Goal: Information Seeking & Learning: Learn about a topic

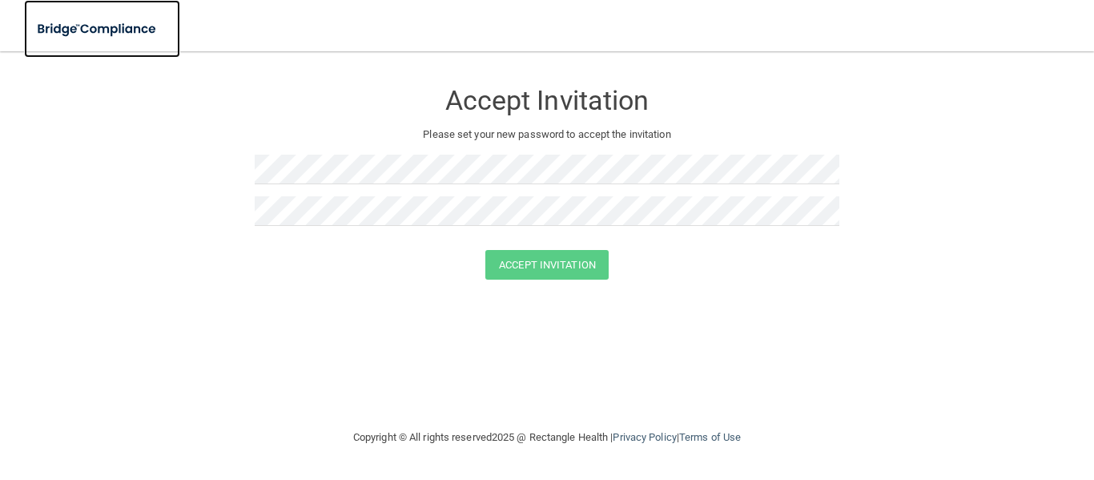
click at [103, 29] on img at bounding box center [97, 29] width 147 height 33
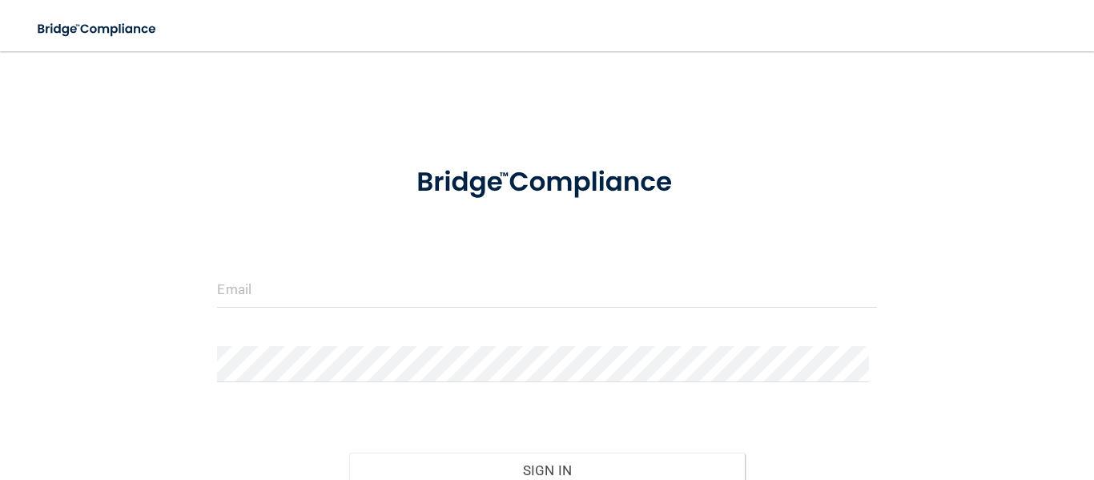
click at [304, 291] on form "Invalid email/password. You don't have permission to access that page. Sign In …" at bounding box center [546, 357] width 659 height 421
click at [242, 346] on div at bounding box center [546, 370] width 683 height 48
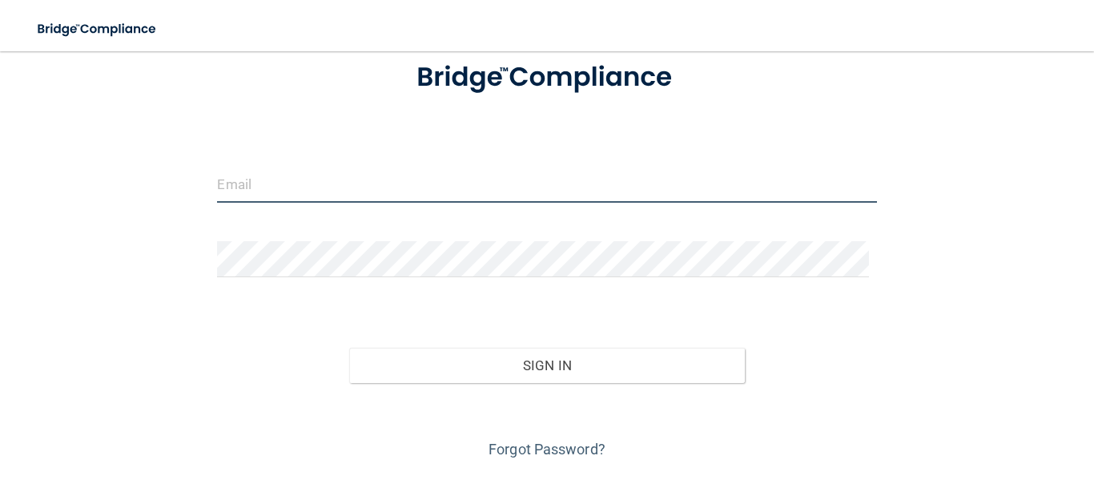
click at [268, 187] on input "email" at bounding box center [546, 185] width 659 height 36
type input "[EMAIL_ADDRESS][DOMAIN_NAME]"
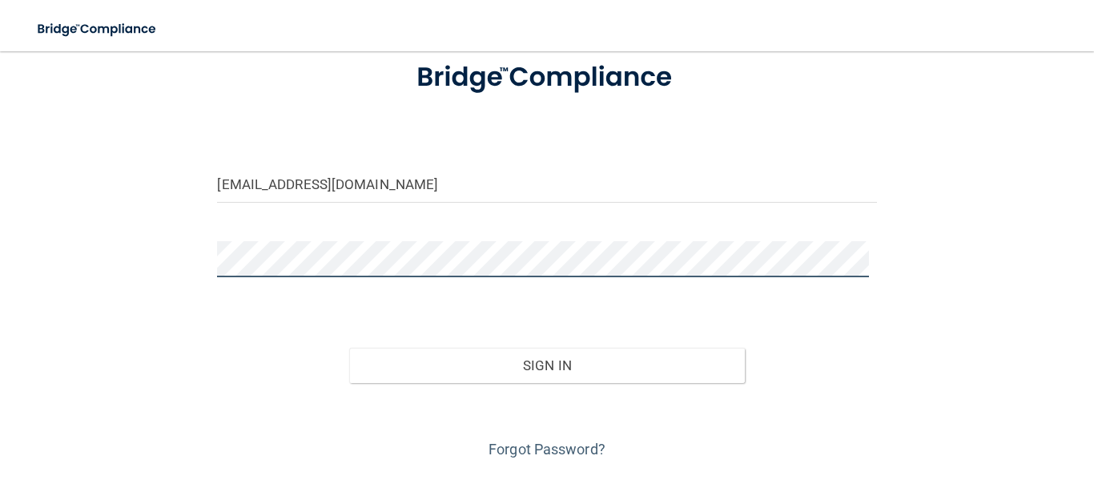
click at [349, 348] on button "Sign In" at bounding box center [547, 365] width 396 height 35
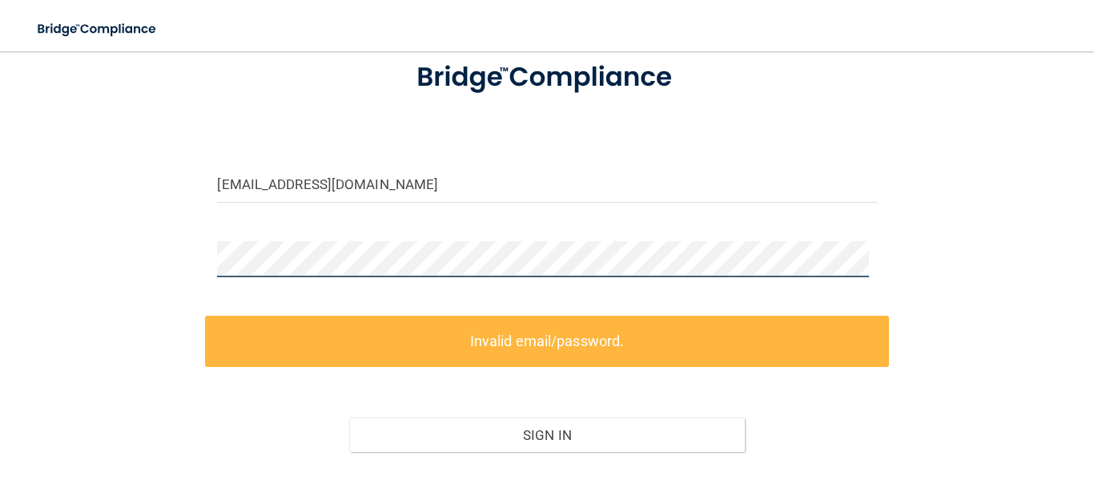
click at [175, 260] on div "lizkarmasek06@yahoo.com Invalid email/password. You don't have permission to ac…" at bounding box center [547, 246] width 1030 height 569
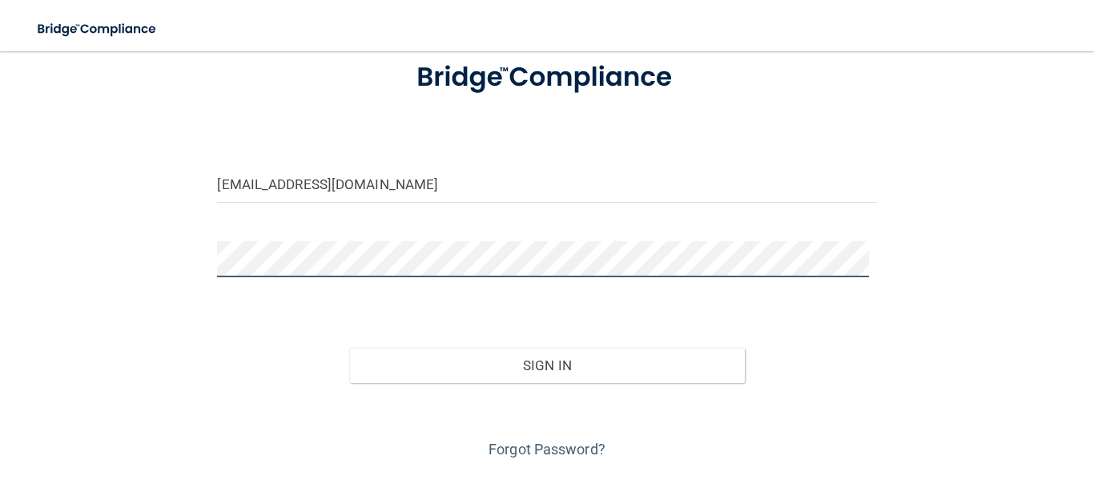
click at [349, 348] on button "Sign In" at bounding box center [547, 365] width 396 height 35
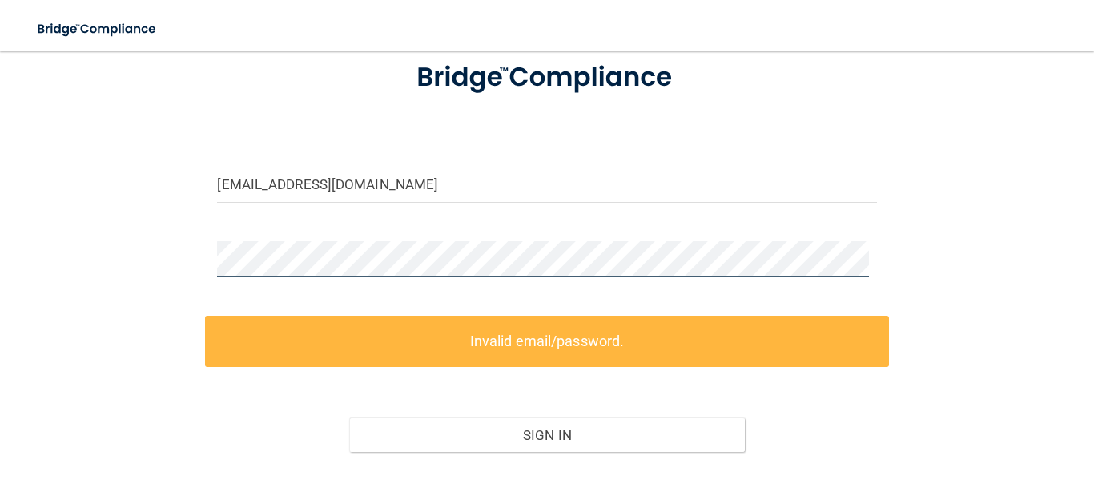
click at [179, 270] on div "lizkarmasek06@yahoo.com Invalid email/password. You don't have permission to ac…" at bounding box center [547, 246] width 1030 height 569
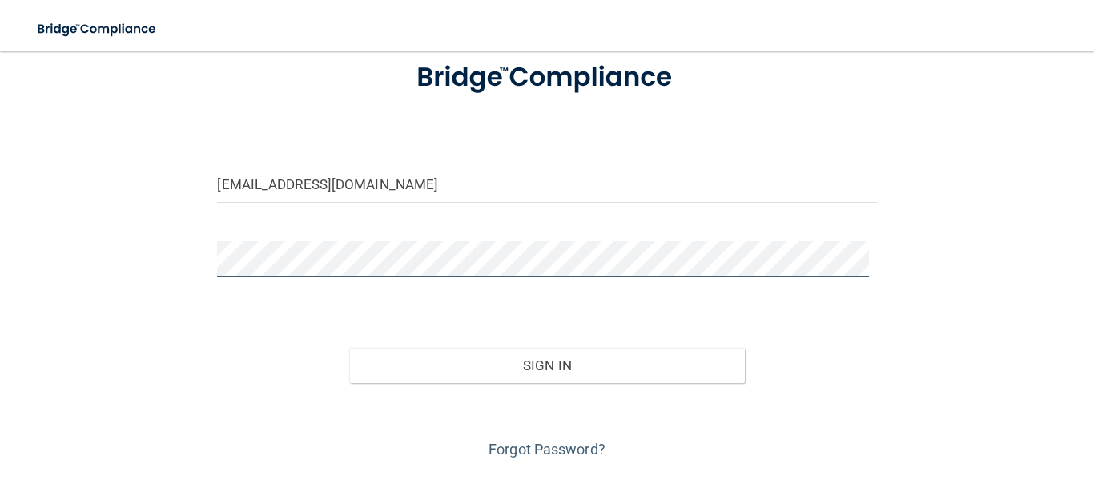
click at [349, 348] on button "Sign In" at bounding box center [547, 365] width 396 height 35
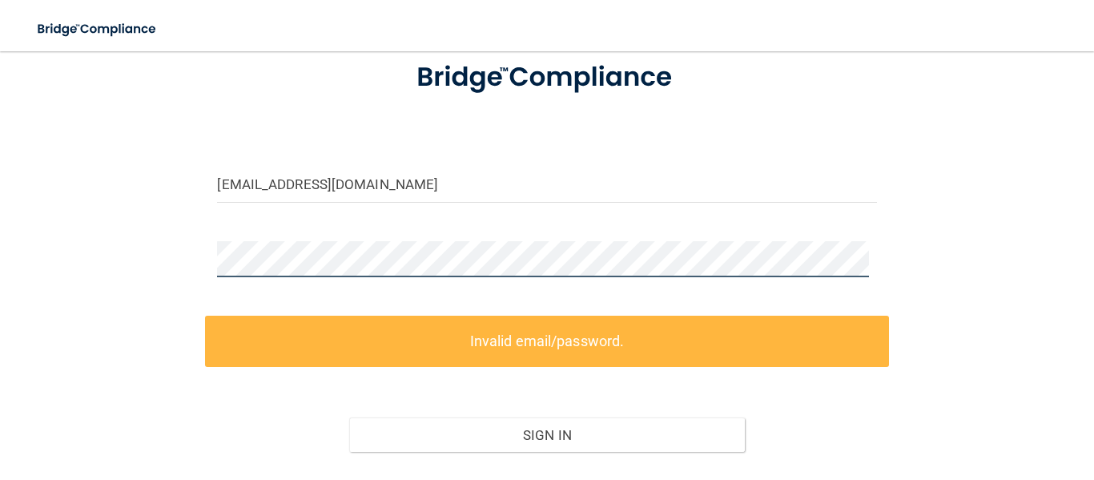
scroll to position [220, 0]
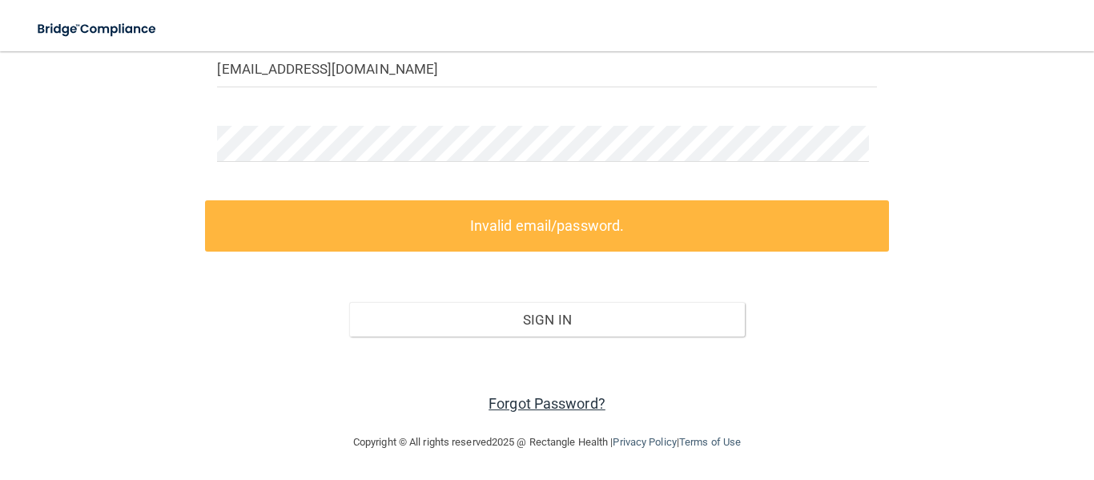
click at [535, 402] on link "Forgot Password?" at bounding box center [547, 403] width 117 height 17
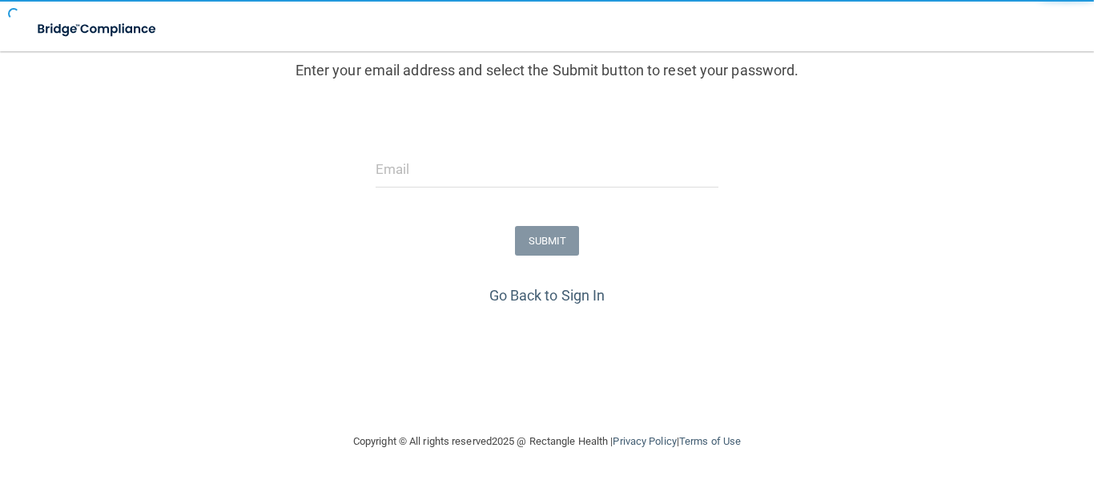
scroll to position [200, 0]
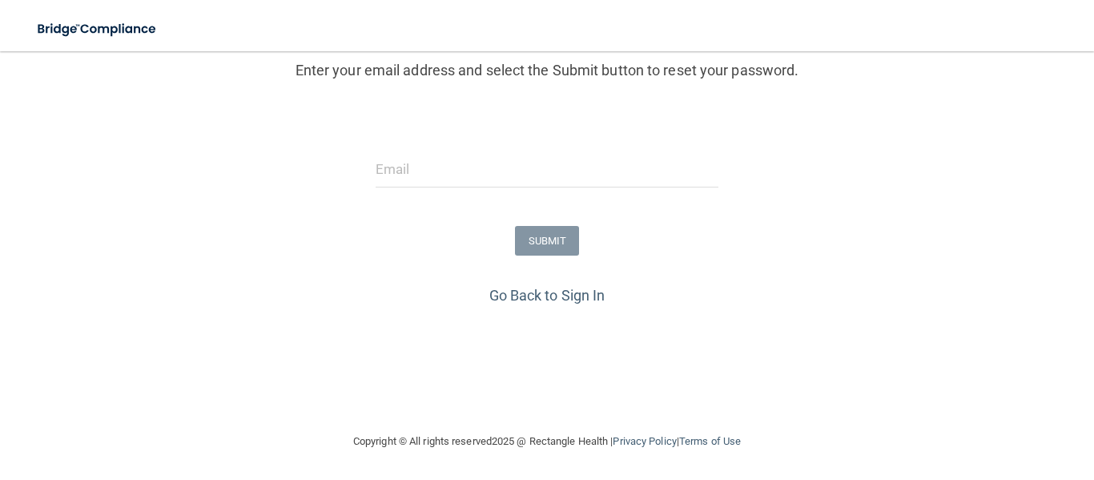
click at [514, 199] on form "Enter your email address and select the Submit button to reset your password. S…" at bounding box center [547, 114] width 1078 height 335
click at [493, 181] on input "email" at bounding box center [548, 169] width 344 height 36
type input "[EMAIL_ADDRESS][DOMAIN_NAME]"
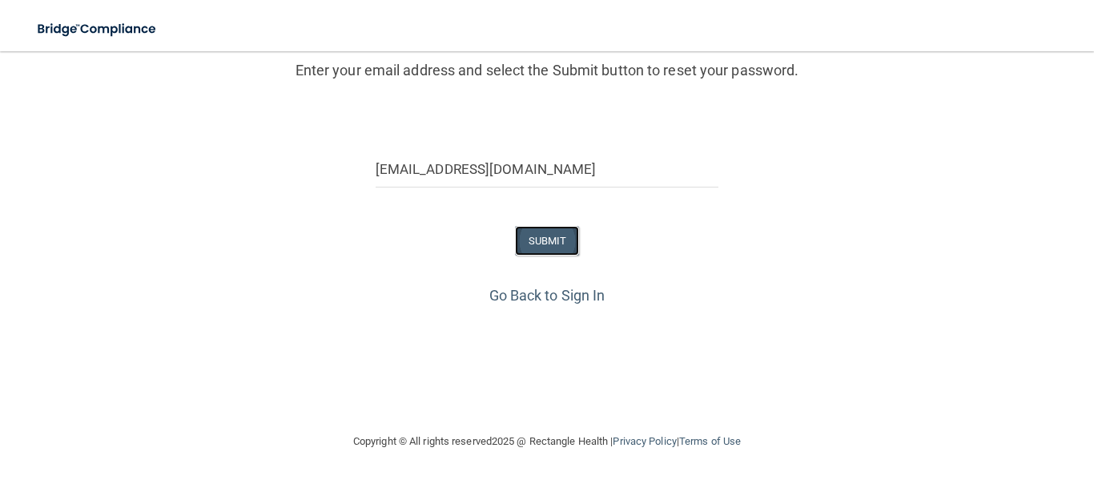
click at [538, 250] on button "SUBMIT" at bounding box center [547, 241] width 65 height 30
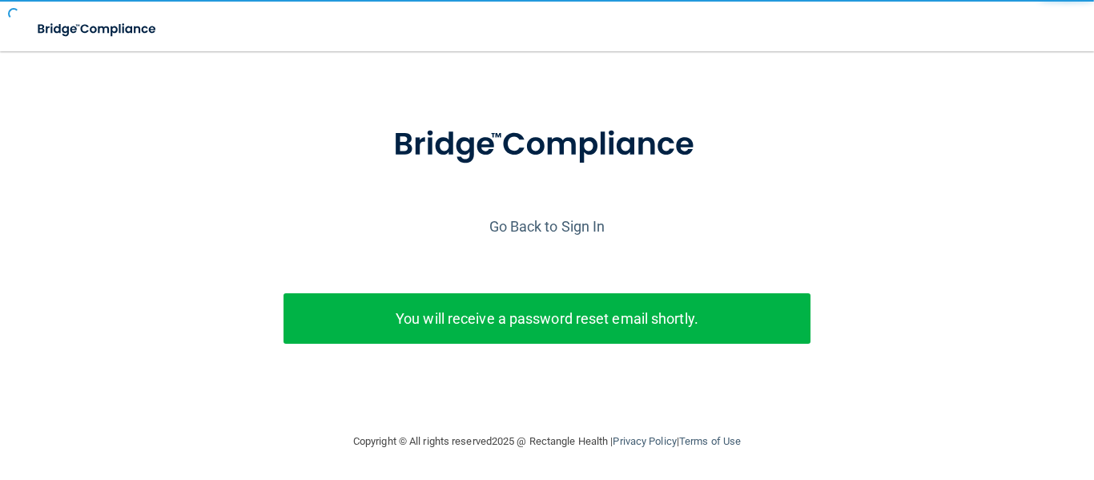
scroll to position [56, 0]
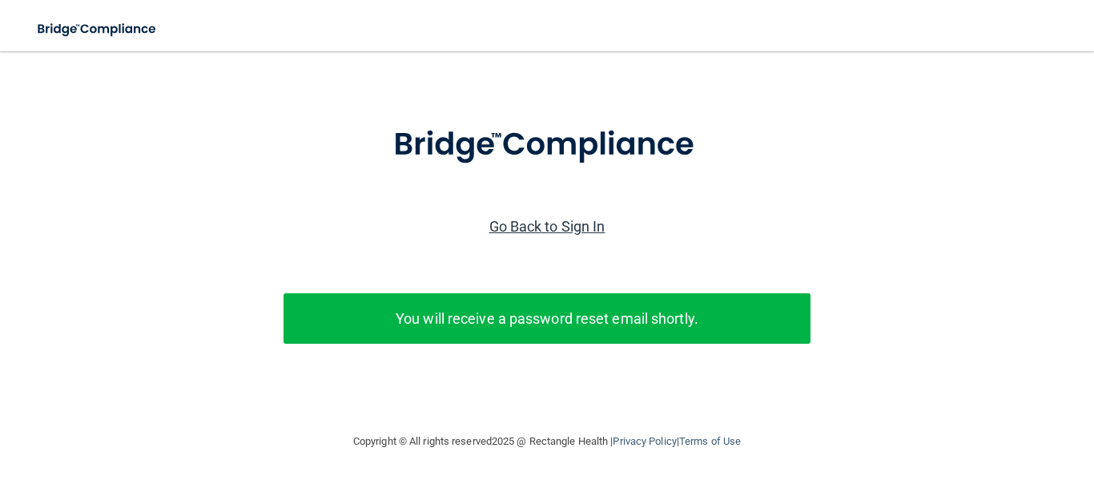
click at [541, 218] on link "Go Back to Sign In" at bounding box center [547, 226] width 116 height 17
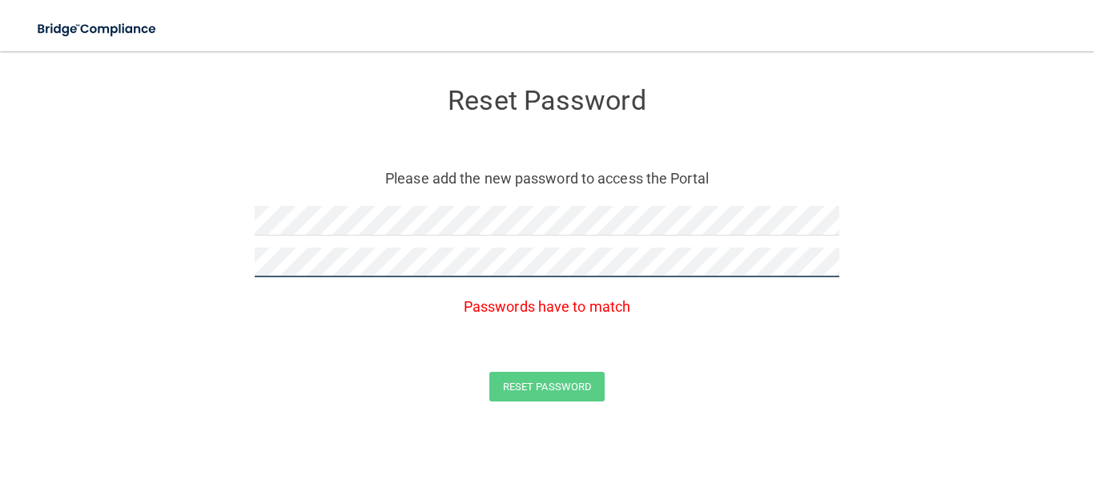
click at [489, 372] on button "Reset Password" at bounding box center [546, 387] width 115 height 30
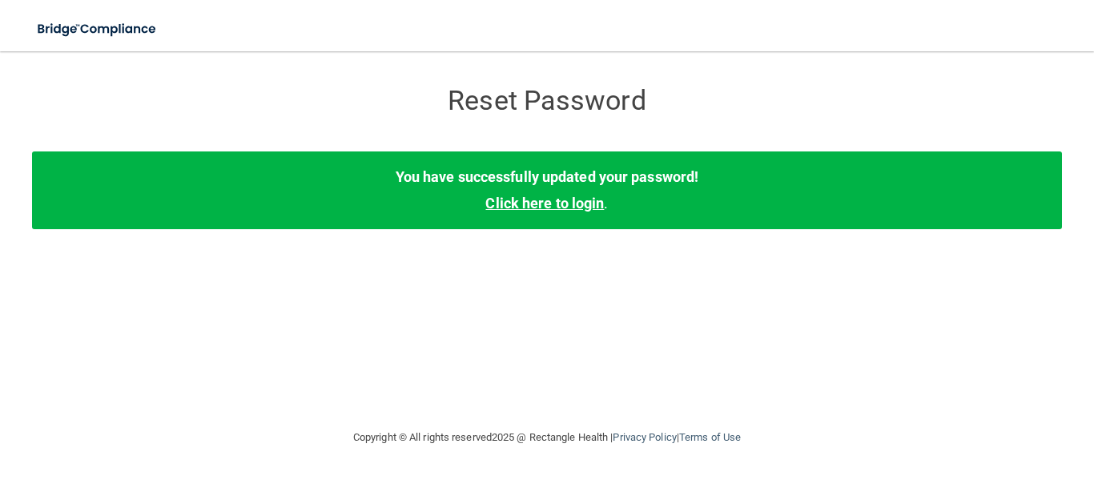
click at [515, 203] on link "Click here to login" at bounding box center [544, 203] width 119 height 17
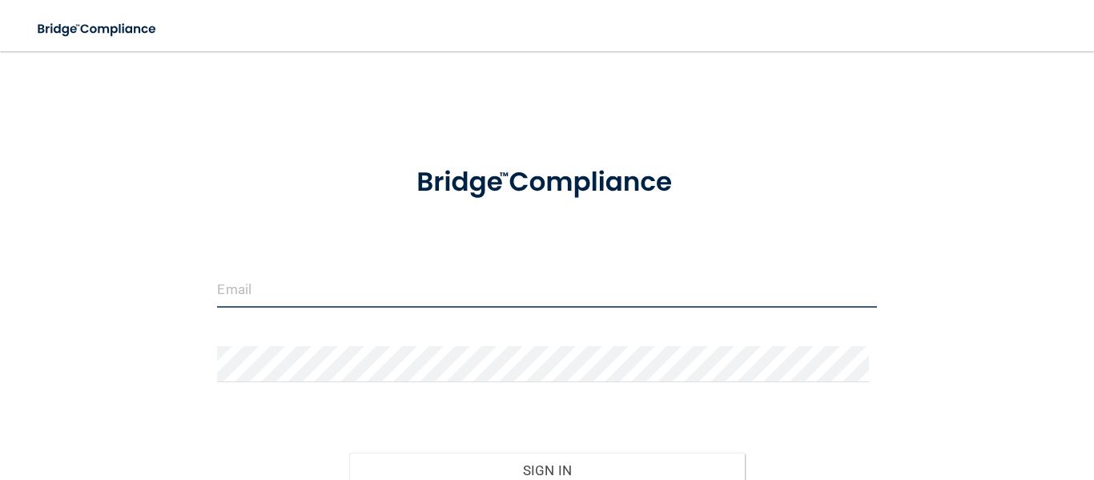
click at [292, 304] on input "email" at bounding box center [546, 290] width 659 height 36
type input "[EMAIL_ADDRESS][DOMAIN_NAME]"
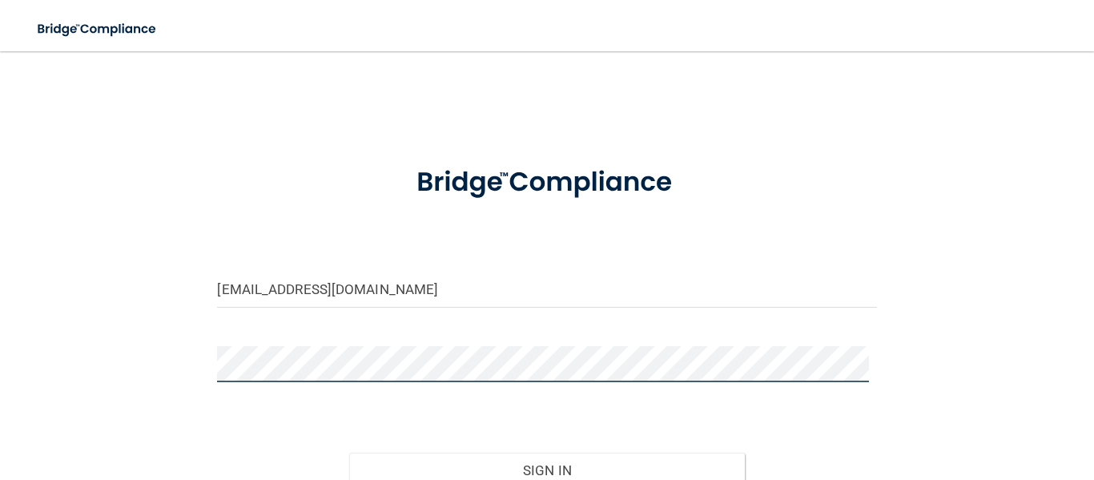
click at [349, 453] on button "Sign In" at bounding box center [547, 470] width 396 height 35
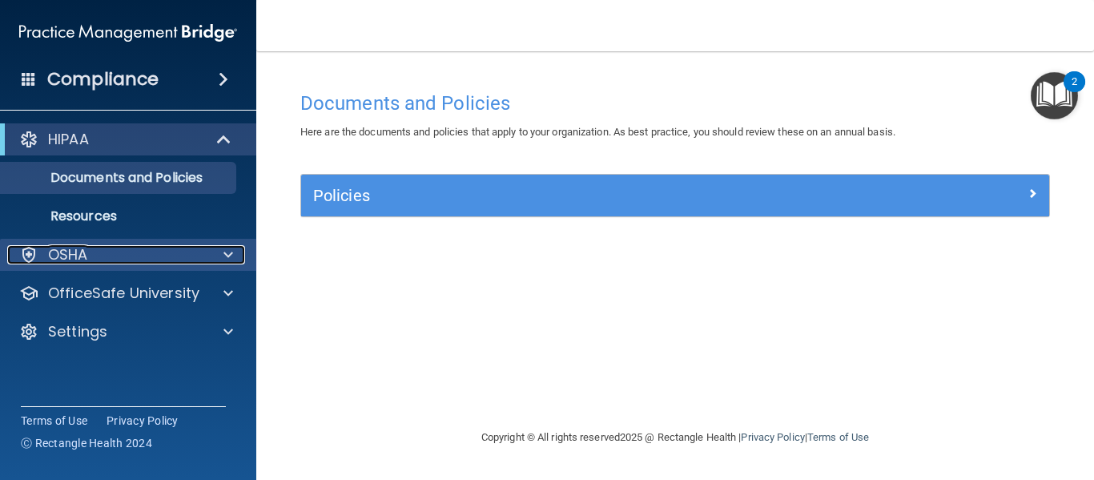
click at [85, 252] on p "OSHA" at bounding box center [68, 254] width 40 height 19
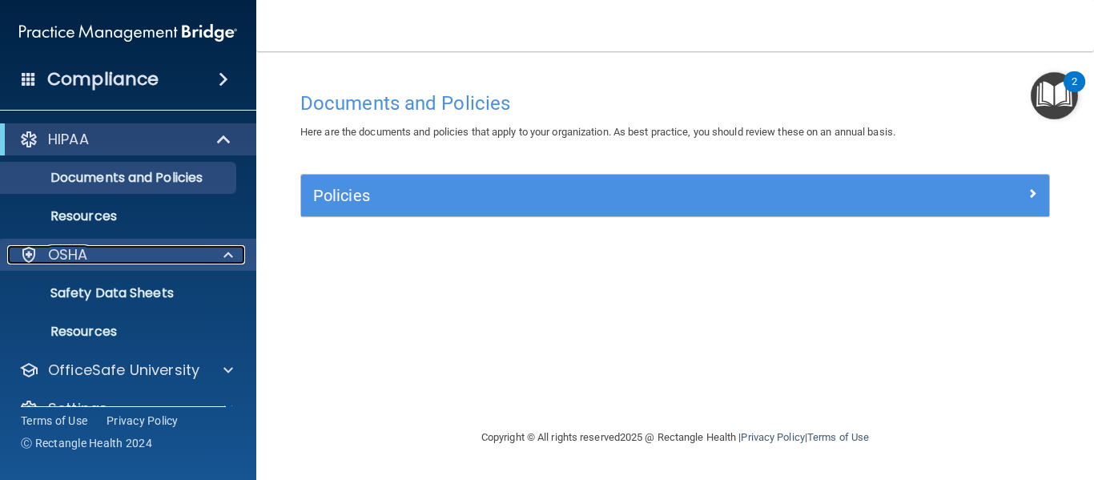
scroll to position [31, 0]
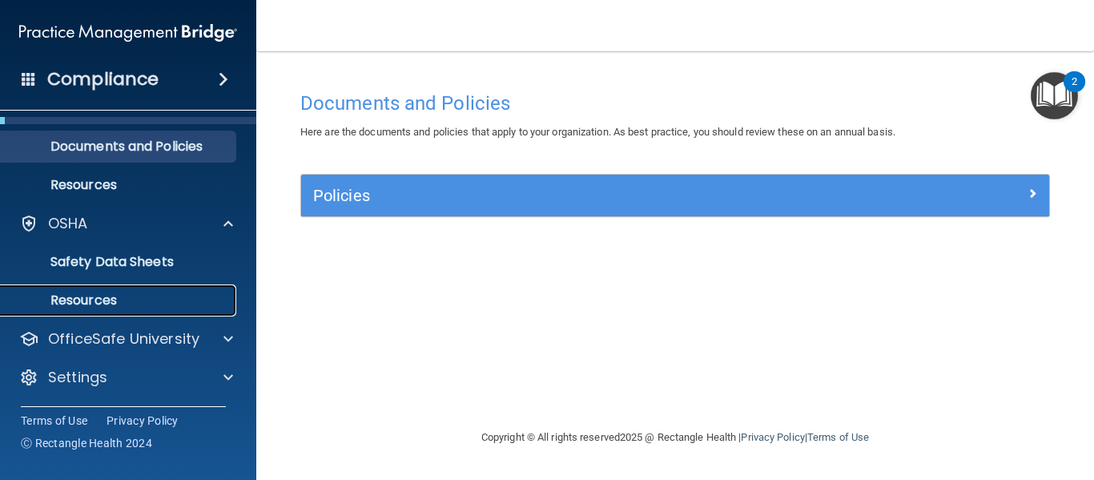
click at [96, 292] on p "Resources" at bounding box center [119, 300] width 219 height 16
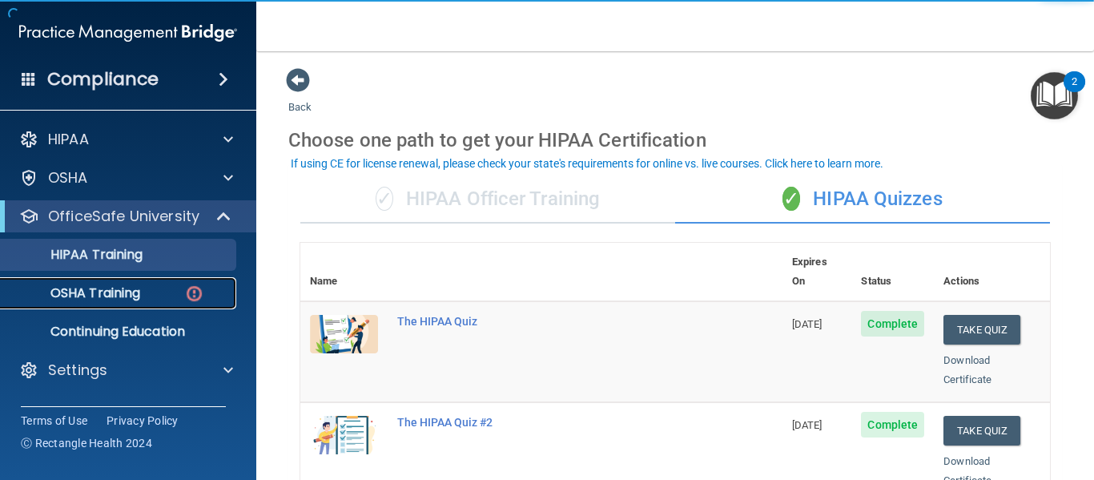
click at [135, 292] on p "OSHA Training" at bounding box center [75, 293] width 130 height 16
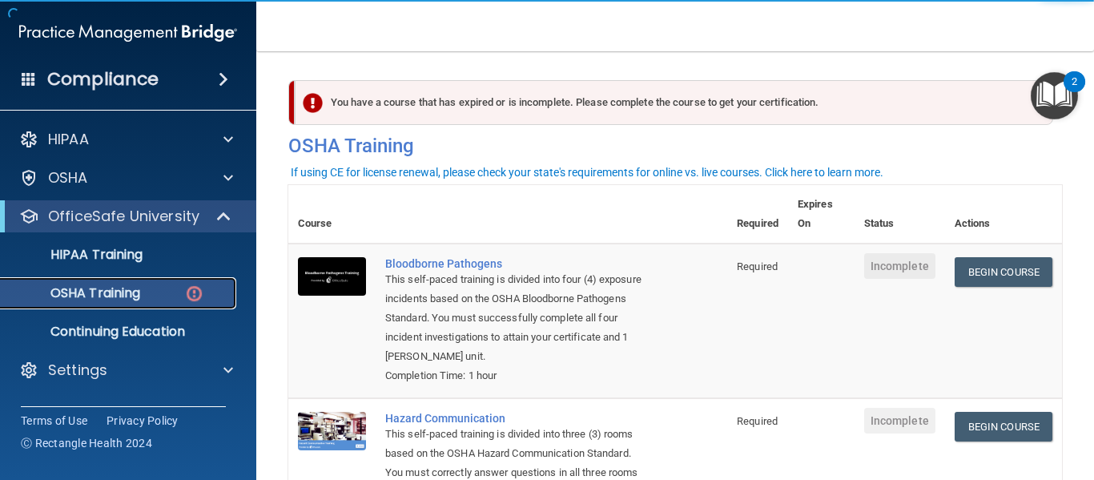
click at [103, 295] on p "OSHA Training" at bounding box center [75, 293] width 130 height 16
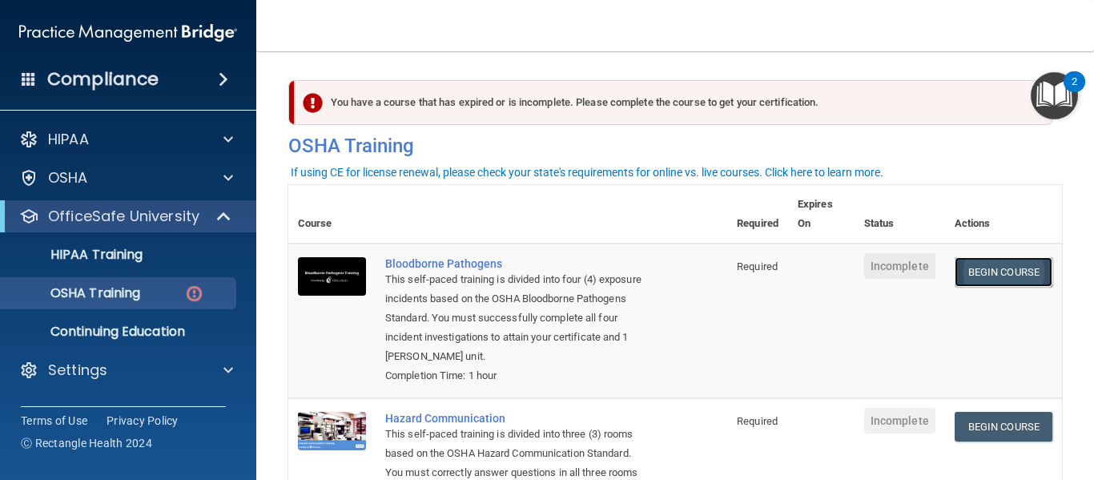
click at [957, 279] on link "Begin Course" at bounding box center [1004, 272] width 98 height 30
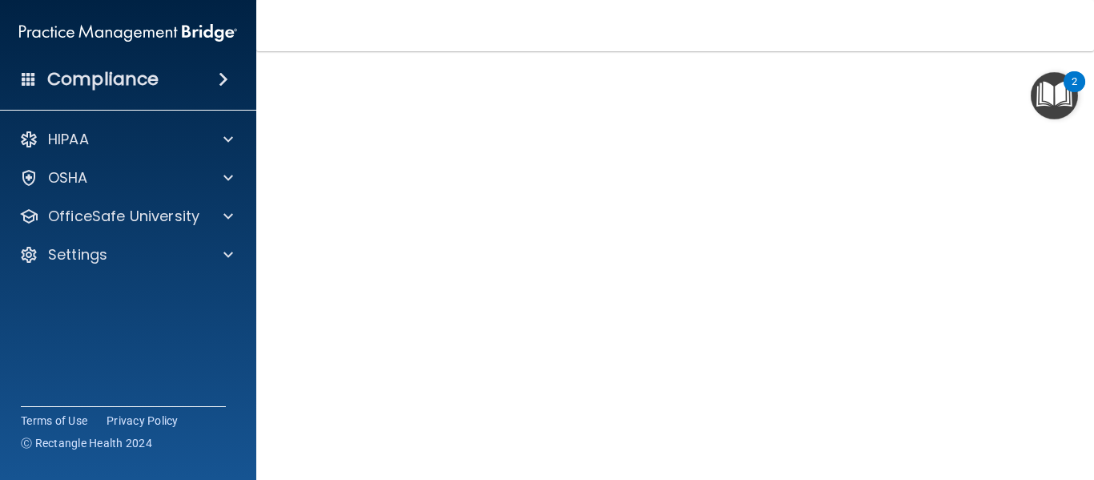
scroll to position [87, 0]
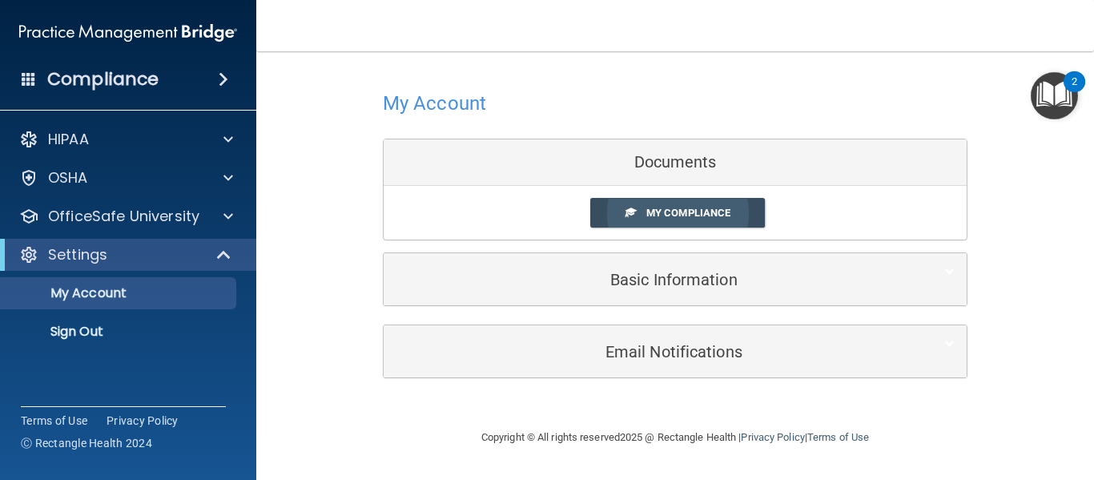
click at [668, 205] on link "My Compliance" at bounding box center [677, 213] width 175 height 30
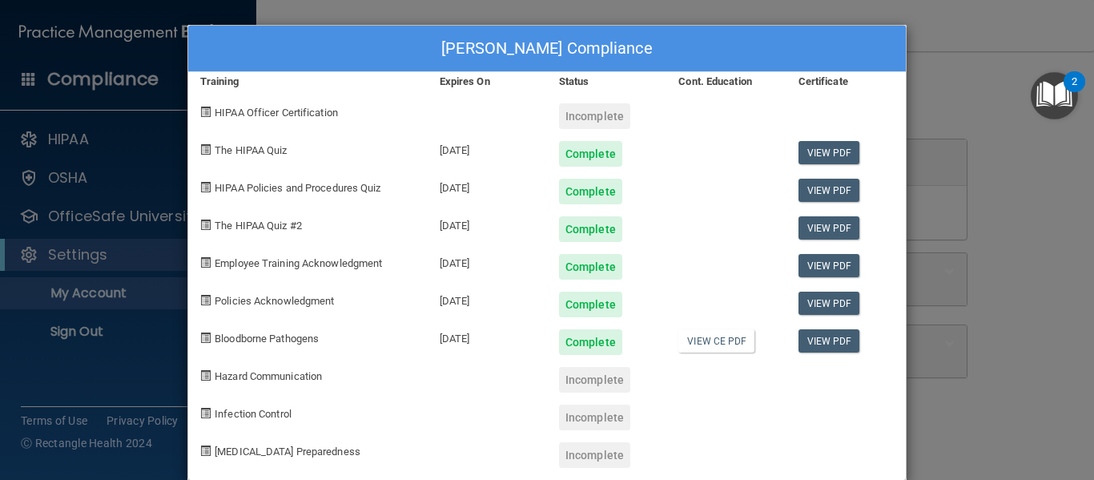
scroll to position [1, 0]
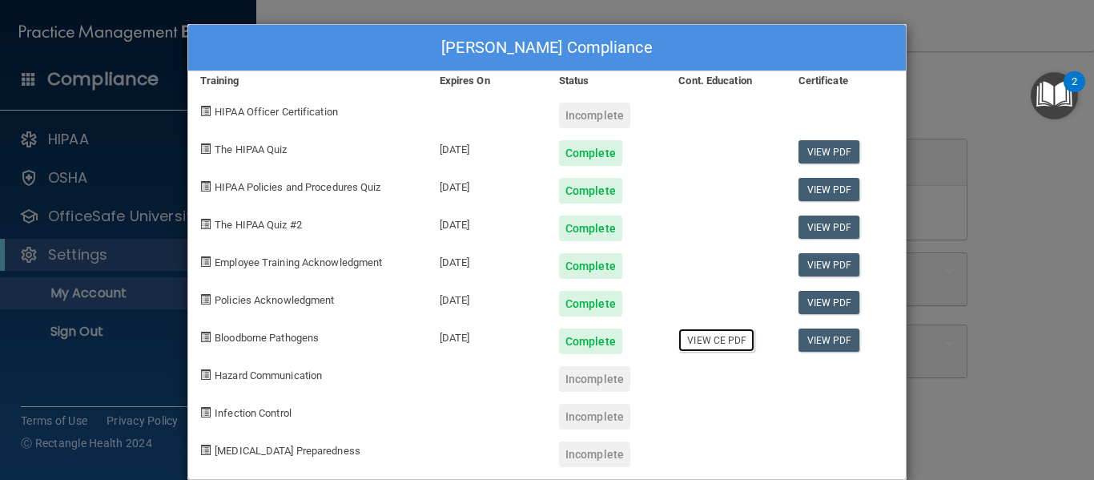
click at [724, 342] on link "View CE PDF" at bounding box center [716, 339] width 76 height 23
click at [97, 277] on div "elizabeth Karmasek's Compliance Training Expires On Status Cont. Education Cert…" at bounding box center [547, 240] width 1094 height 480
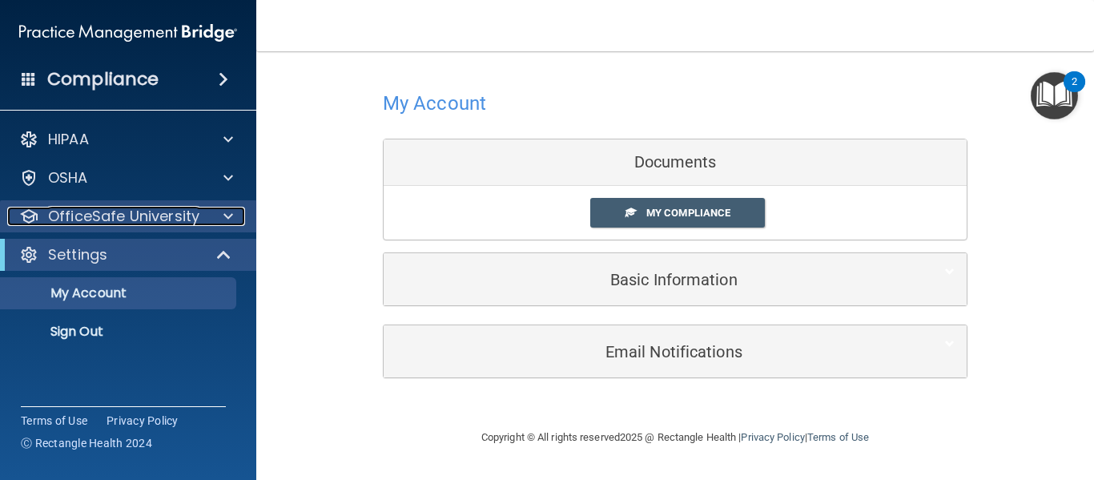
click at [228, 215] on span at bounding box center [228, 216] width 10 height 19
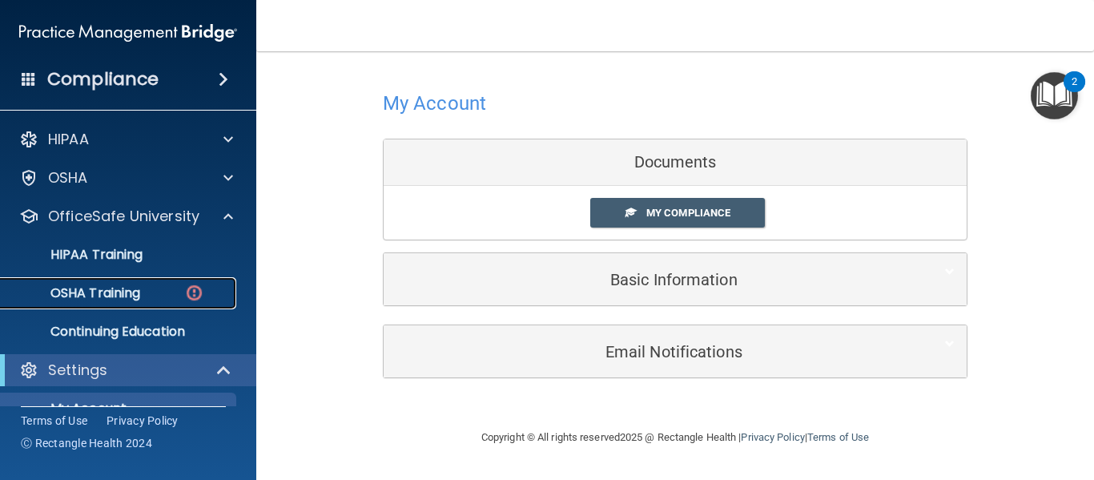
click at [127, 292] on p "OSHA Training" at bounding box center [75, 293] width 130 height 16
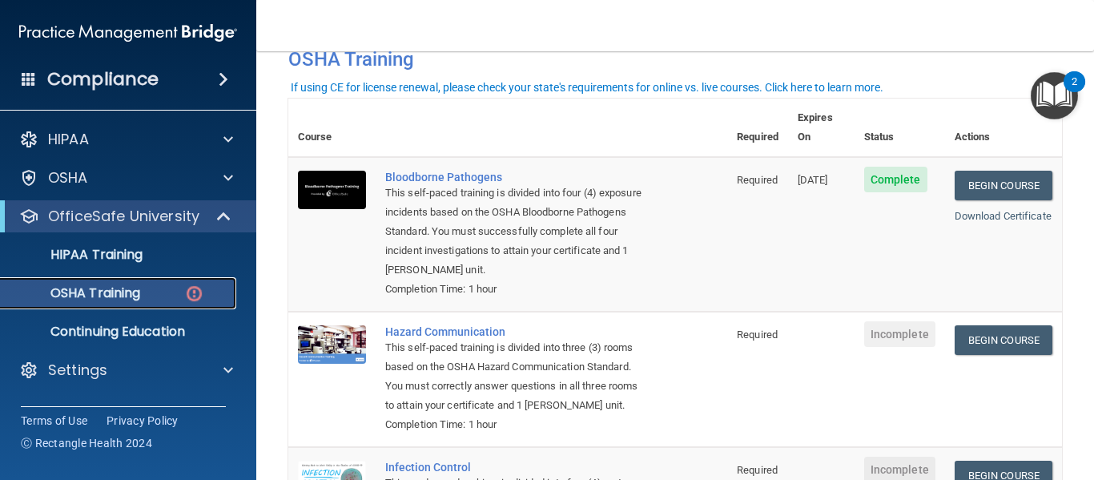
scroll to position [88, 0]
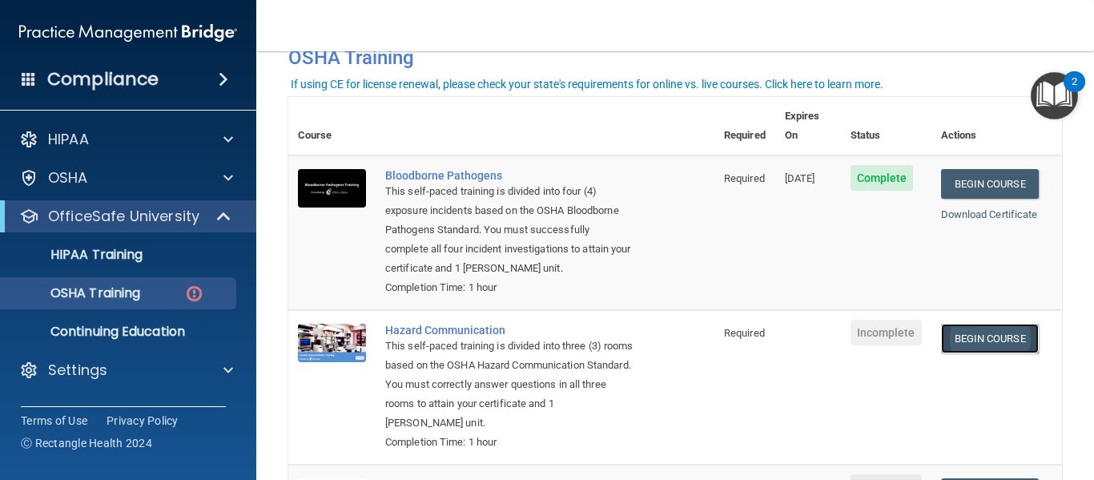
click at [964, 343] on link "Begin Course" at bounding box center [990, 339] width 98 height 30
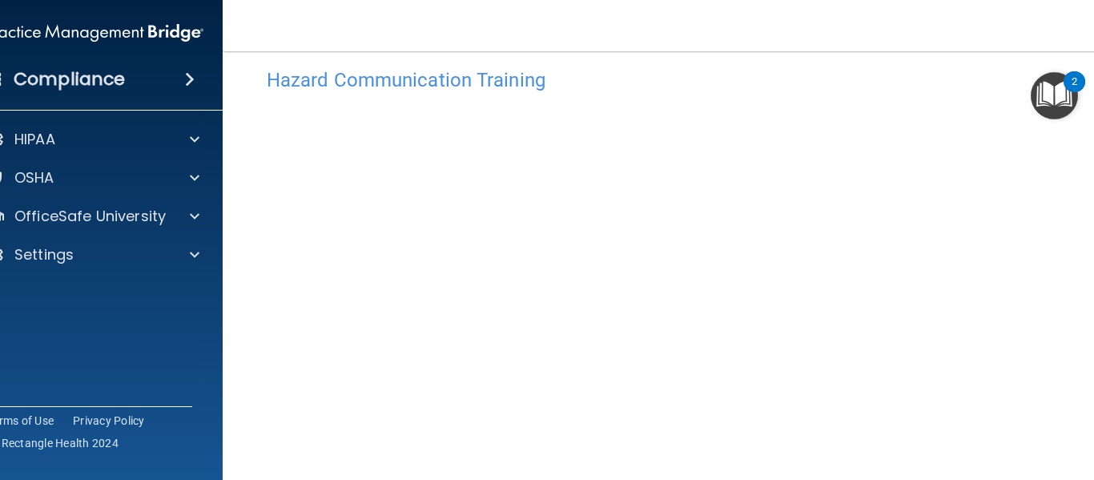
scroll to position [17, 0]
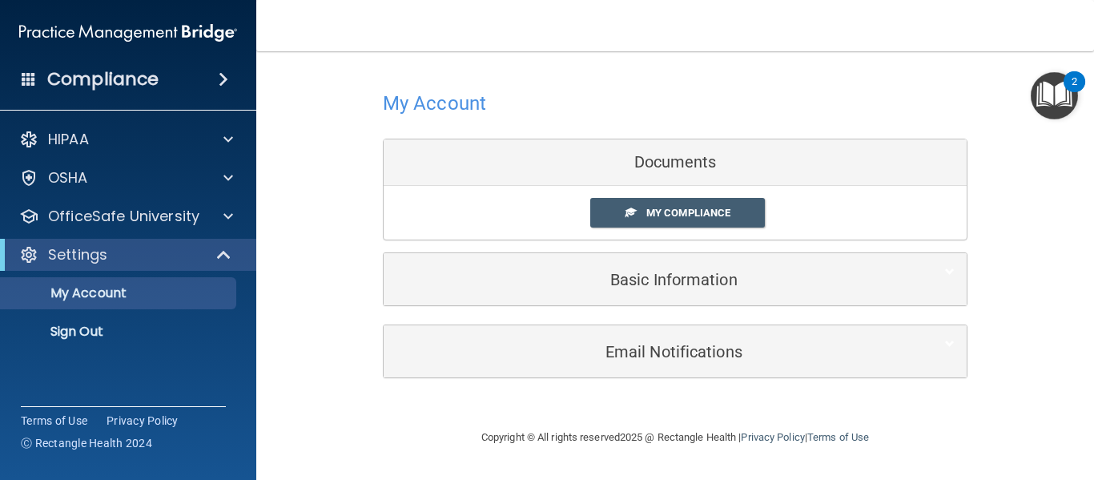
click at [623, 208] on link "My Compliance" at bounding box center [677, 213] width 175 height 30
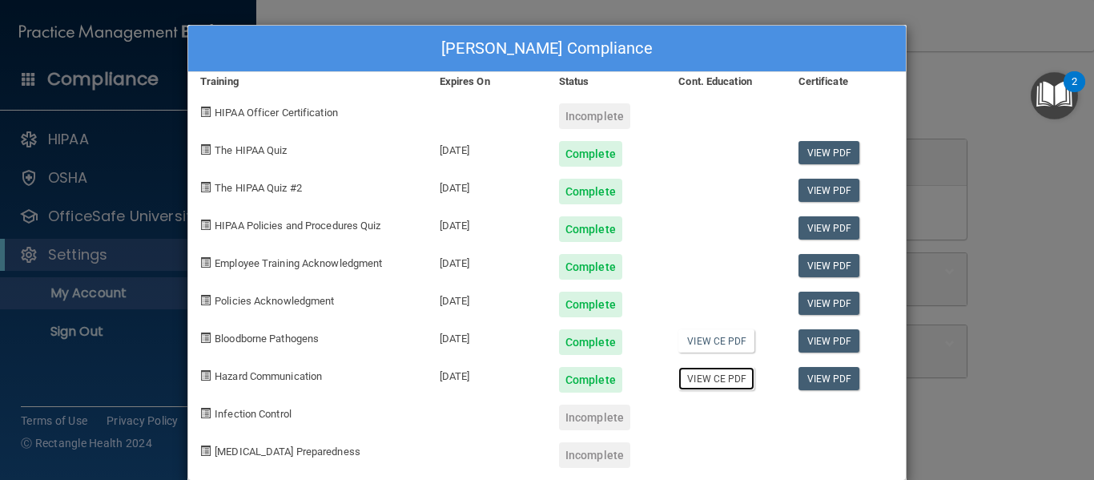
click at [710, 375] on link "View CE PDF" at bounding box center [716, 378] width 76 height 23
click at [993, 177] on div "elizabeth Karmasek's Compliance Training Expires On Status Cont. Education Cert…" at bounding box center [547, 240] width 1094 height 480
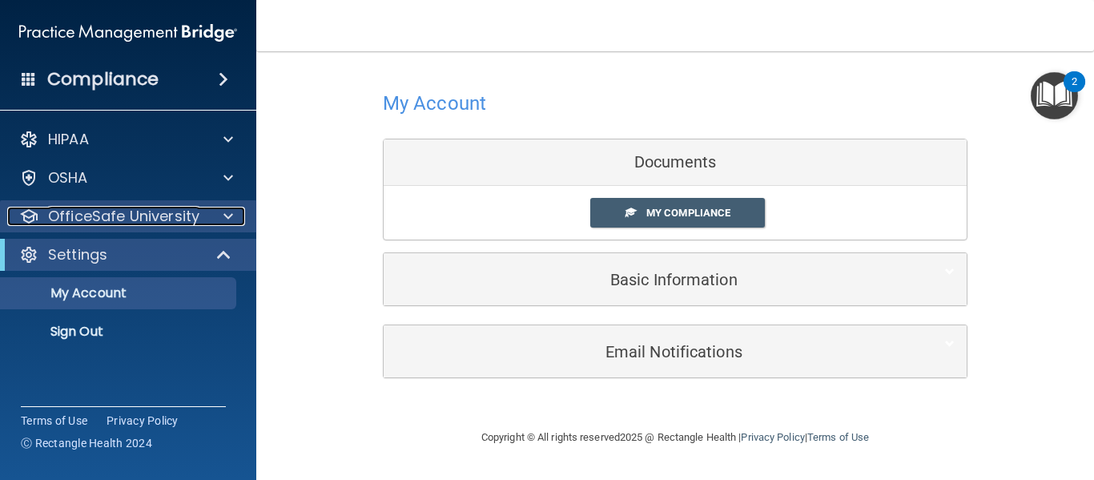
click at [227, 215] on span at bounding box center [228, 216] width 10 height 19
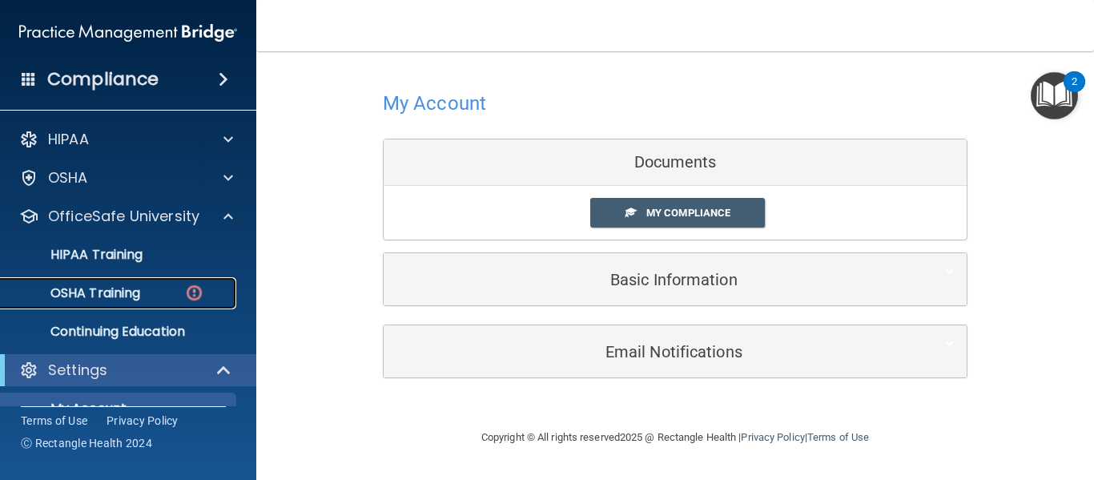
click at [123, 292] on p "OSHA Training" at bounding box center [75, 293] width 130 height 16
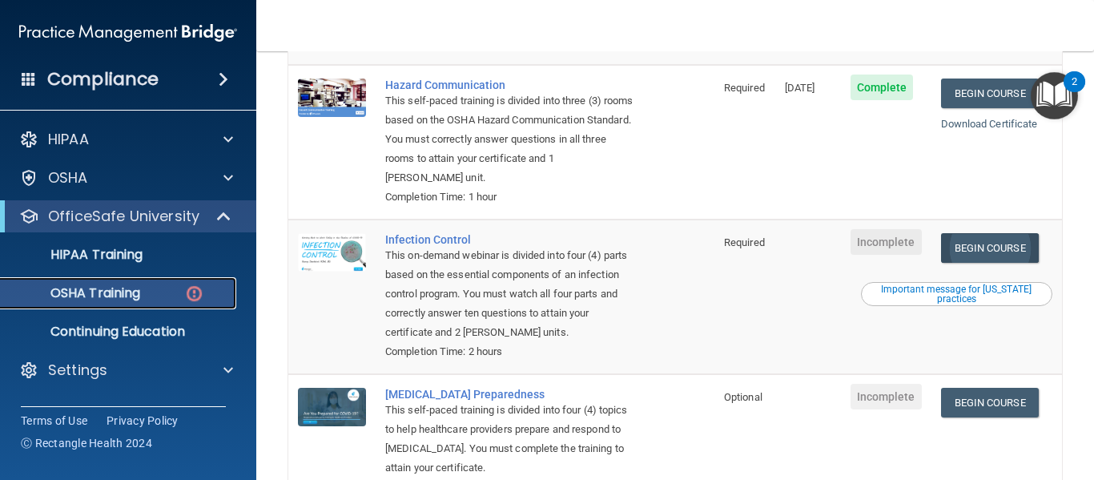
scroll to position [339, 0]
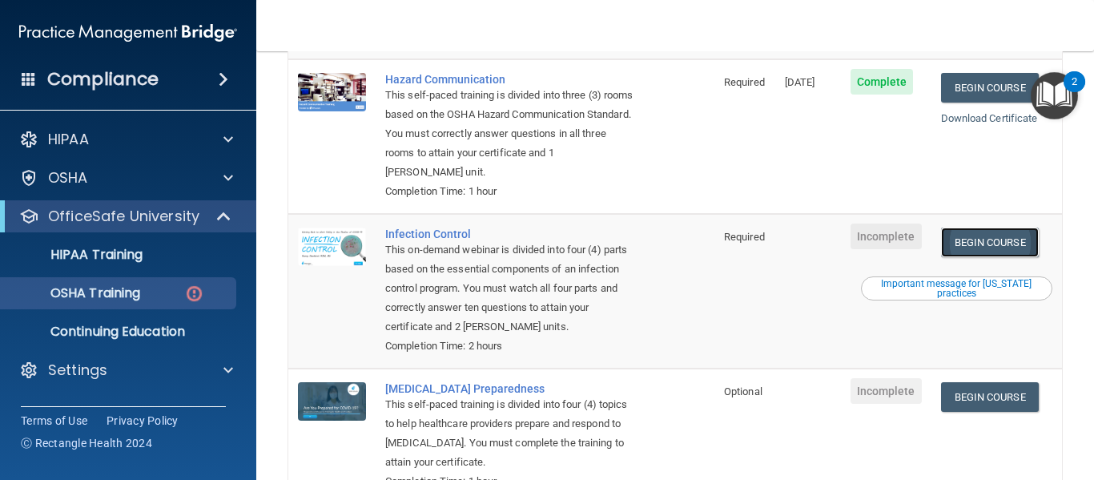
click at [963, 248] on link "Begin Course" at bounding box center [990, 242] width 98 height 30
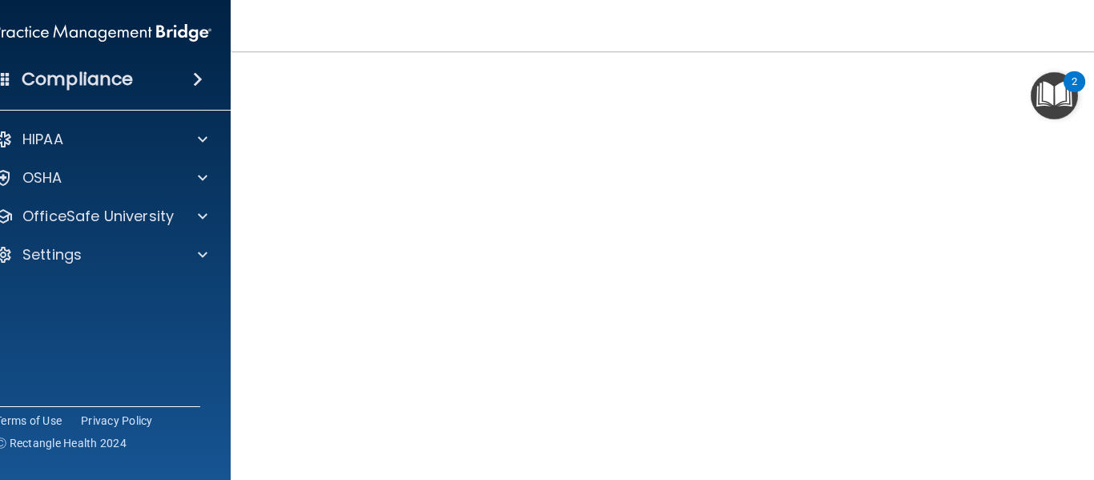
scroll to position [182, 0]
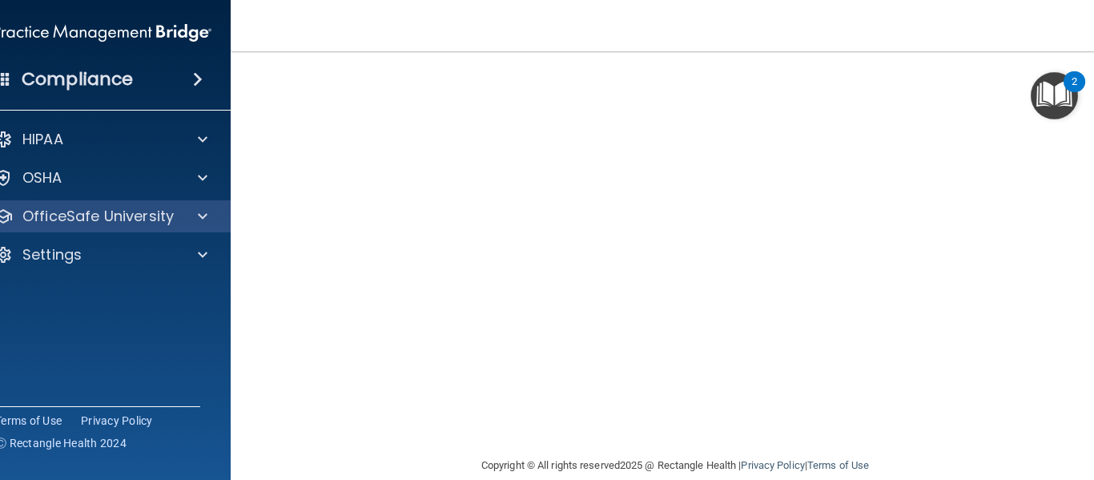
click at [139, 200] on div "OfficeSafe University" at bounding box center [102, 216] width 257 height 32
click at [183, 210] on div at bounding box center [200, 216] width 40 height 19
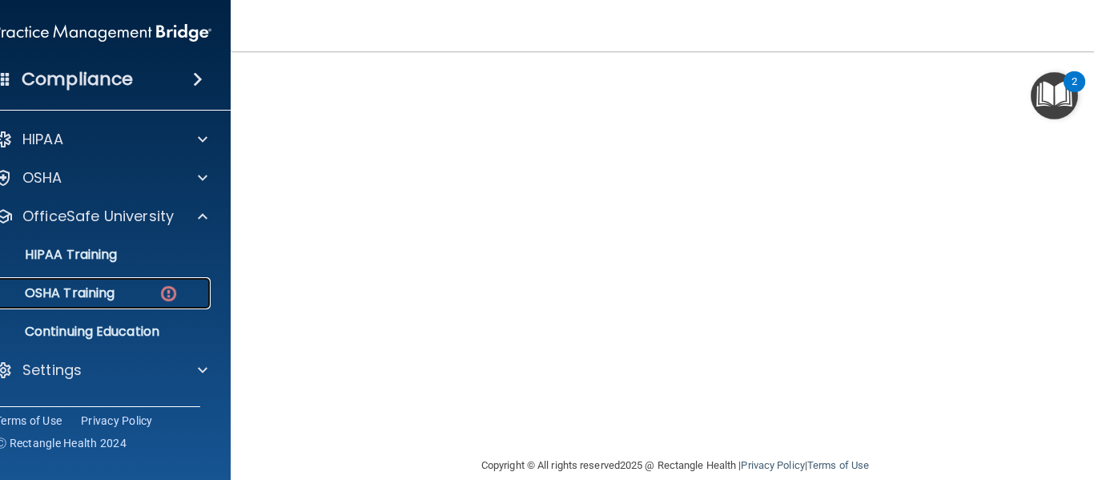
click at [99, 294] on p "OSHA Training" at bounding box center [50, 293] width 130 height 16
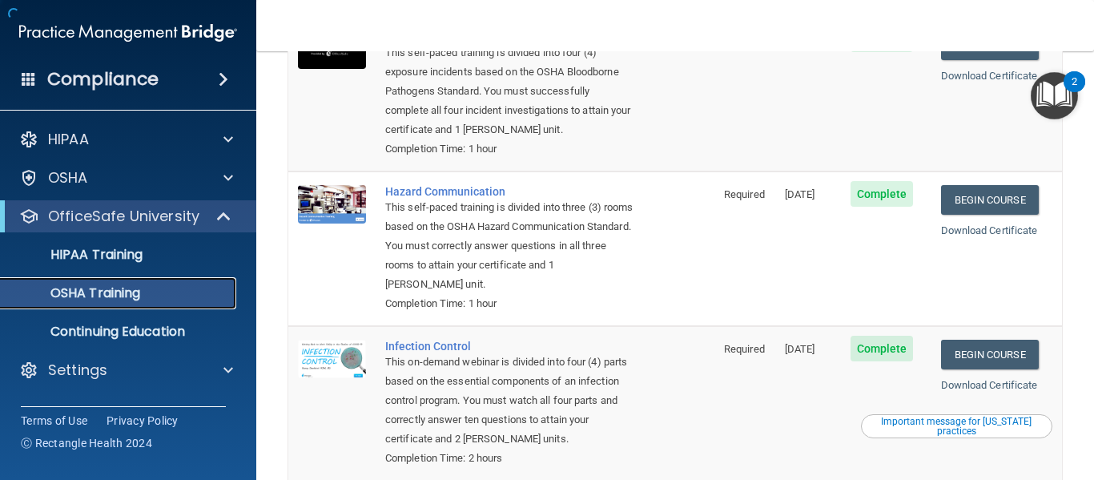
scroll to position [380, 0]
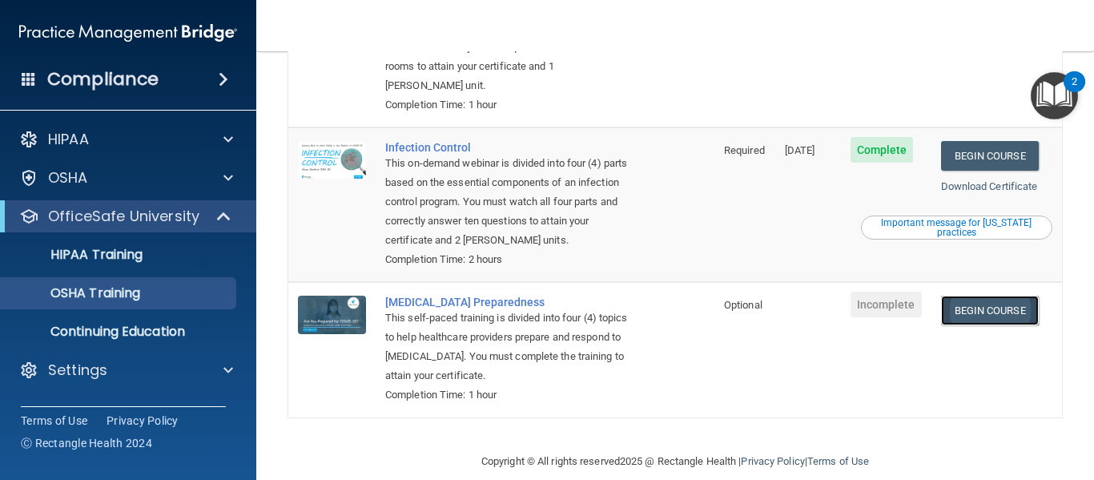
click at [960, 308] on link "Begin Course" at bounding box center [990, 311] width 98 height 30
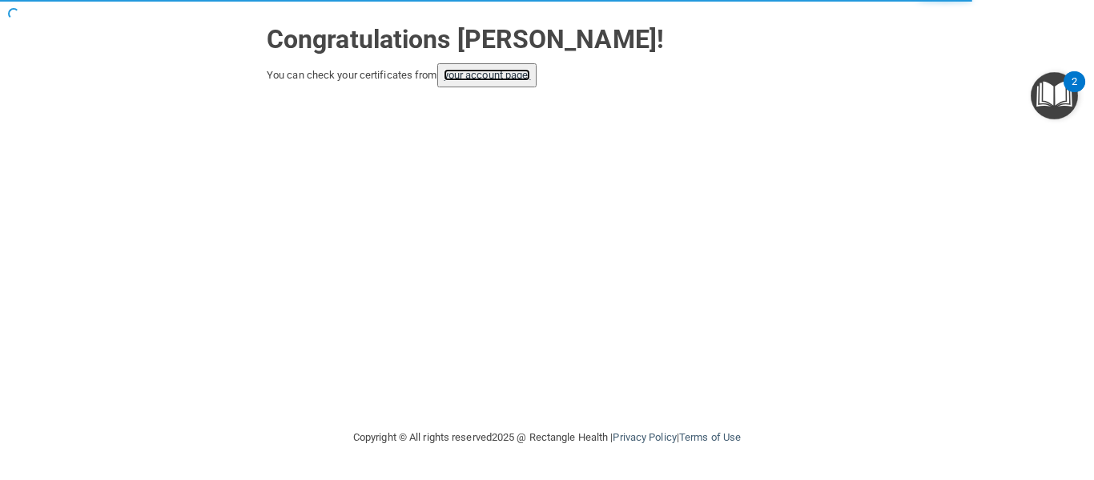
click at [505, 80] on link "your account page!" at bounding box center [487, 75] width 87 height 12
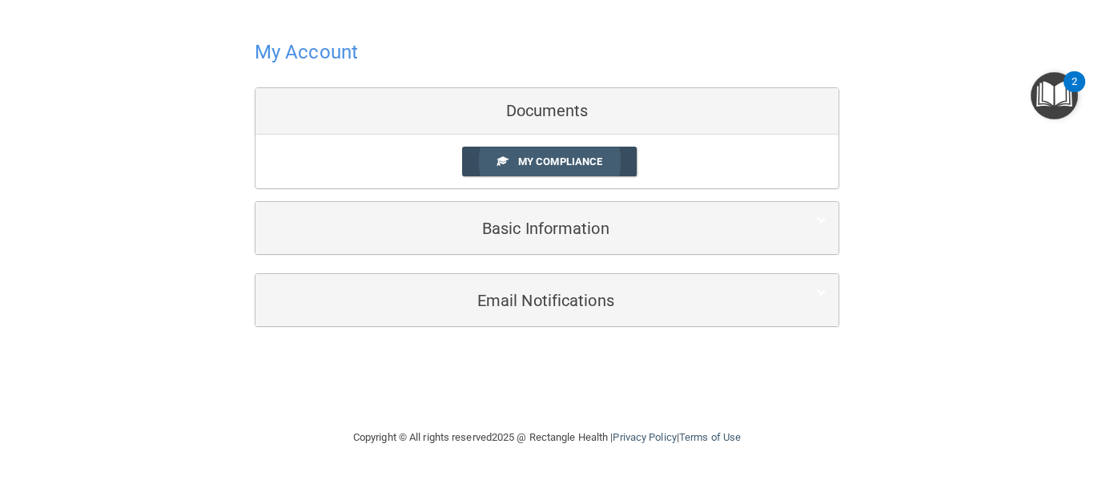
click at [533, 165] on span "My Compliance" at bounding box center [560, 161] width 84 height 12
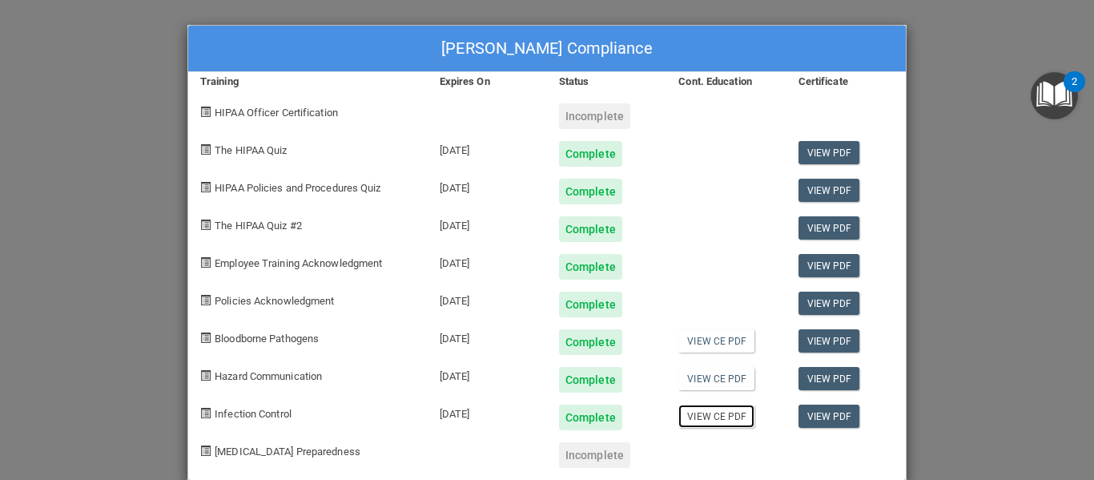
click at [697, 415] on link "View CE PDF" at bounding box center [716, 415] width 76 height 23
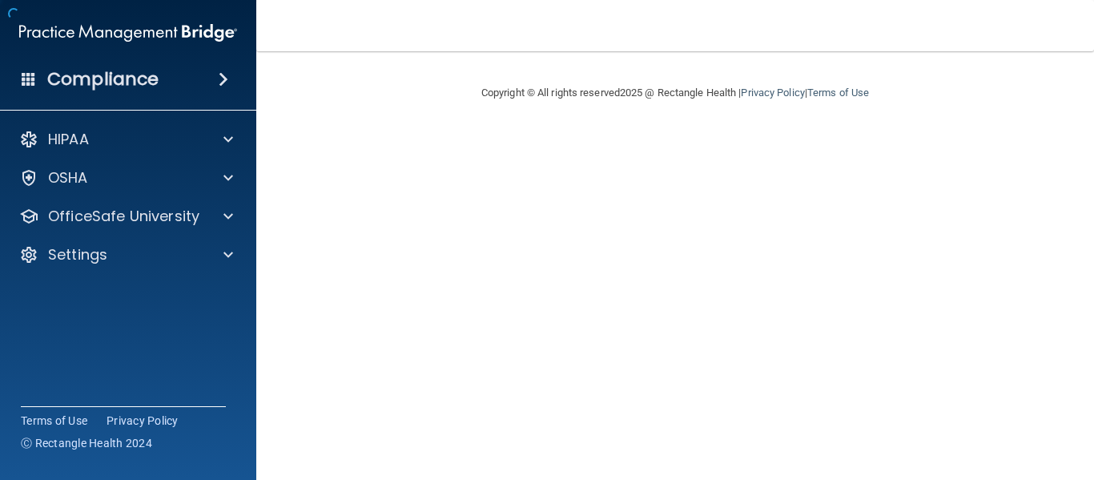
click at [960, 308] on main "Copyright © All rights reserved 2025 @ Rectangle Health | Privacy Policy | Term…" at bounding box center [675, 265] width 838 height 429
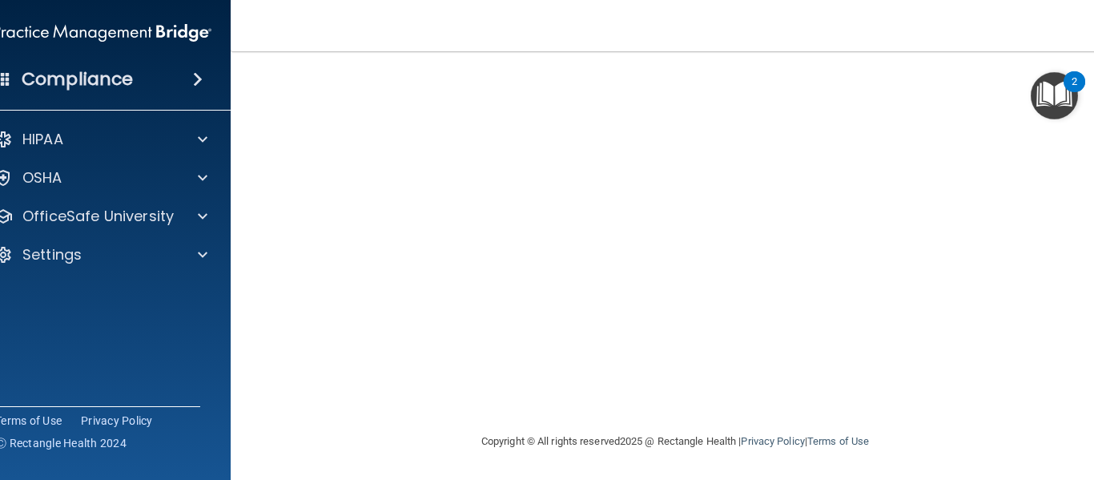
scroll to position [82, 0]
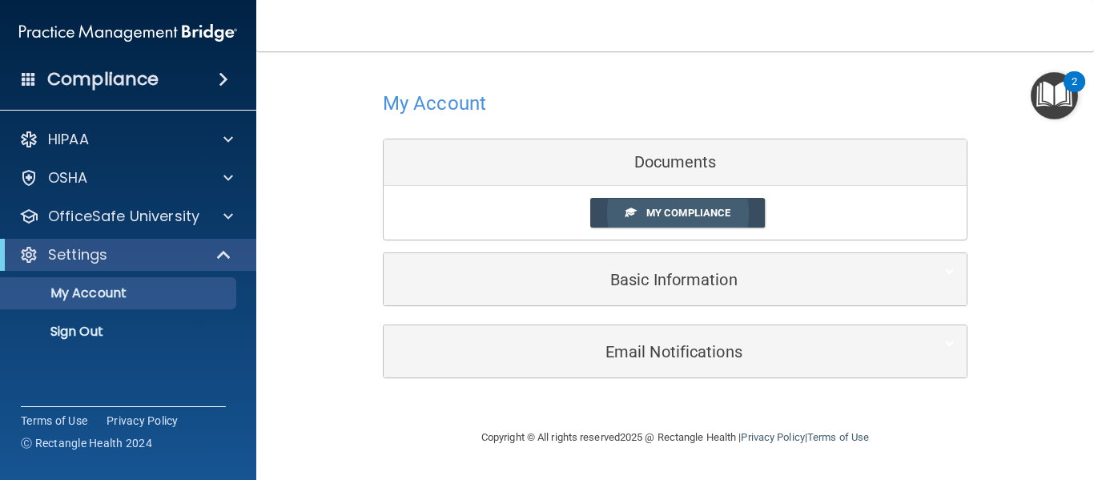
click at [636, 201] on link "My Compliance" at bounding box center [677, 213] width 175 height 30
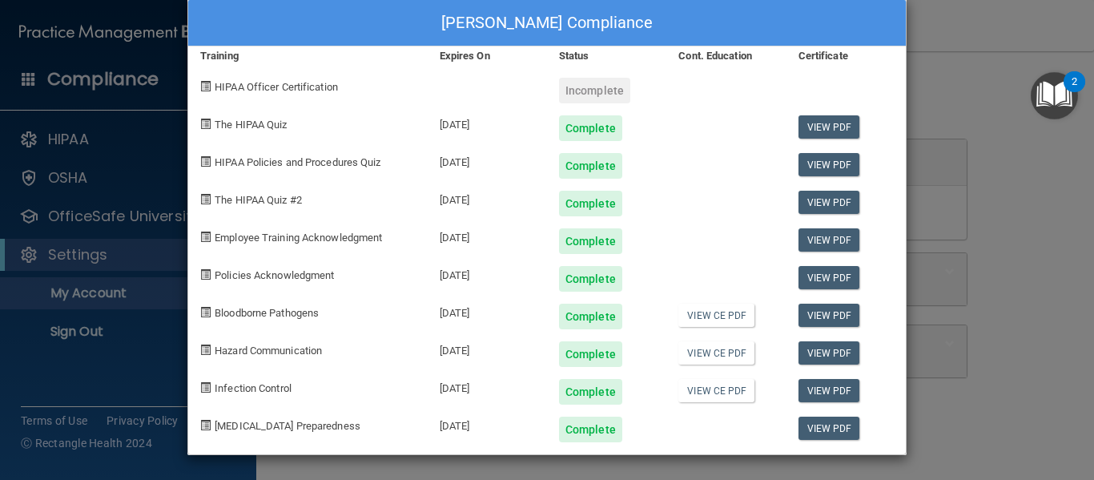
scroll to position [26, 0]
click at [984, 180] on div "[PERSON_NAME] Compliance Training Expires On Status Cont. Education Certificate…" at bounding box center [547, 240] width 1094 height 480
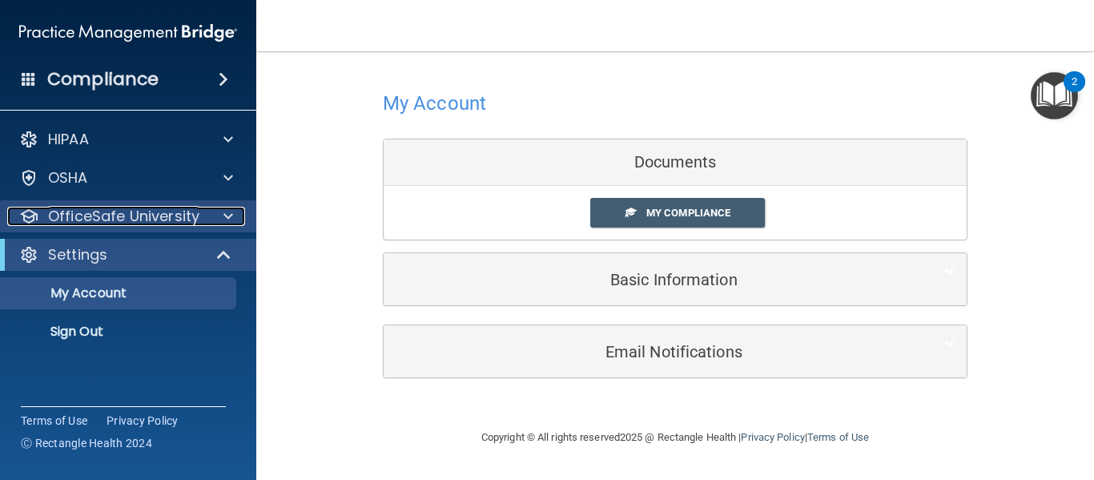
click at [195, 207] on p "OfficeSafe University" at bounding box center [123, 216] width 151 height 19
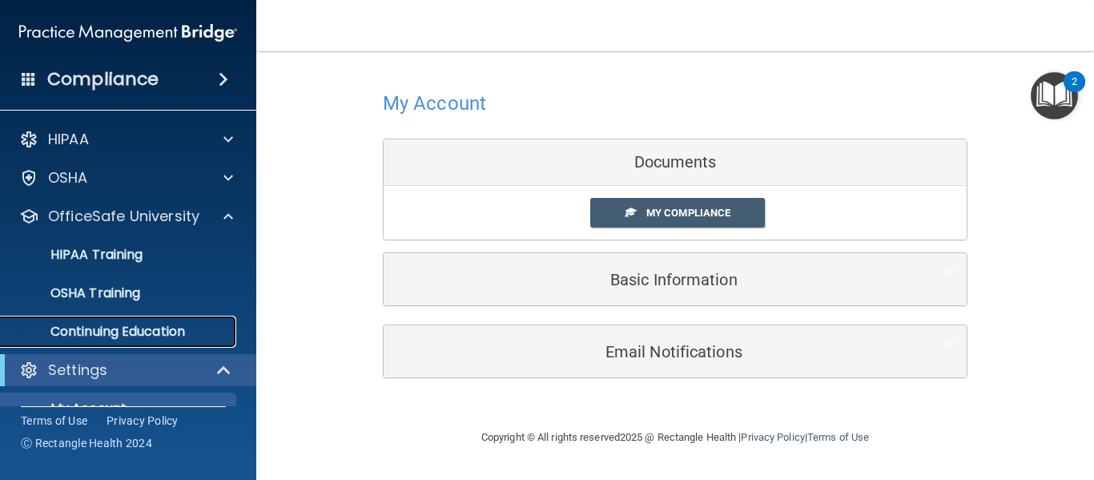
click at [124, 324] on p "Continuing Education" at bounding box center [119, 332] width 219 height 16
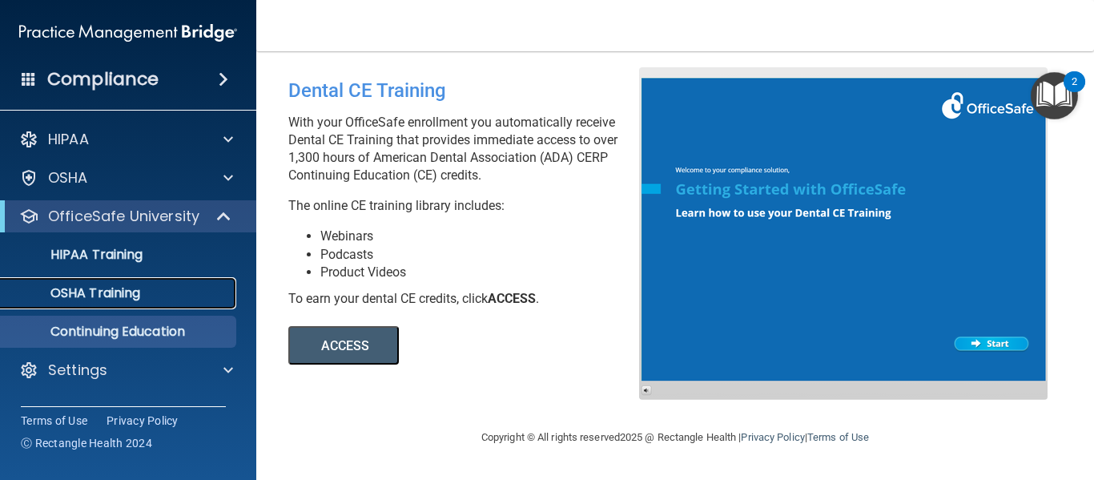
click at [143, 286] on div "OSHA Training" at bounding box center [119, 293] width 219 height 16
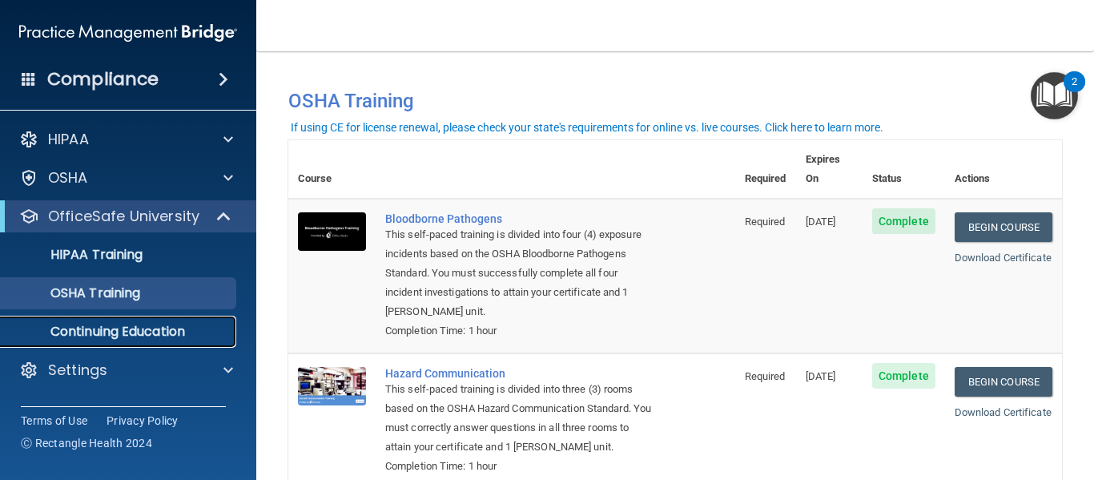
click at [154, 325] on p "Continuing Education" at bounding box center [119, 332] width 219 height 16
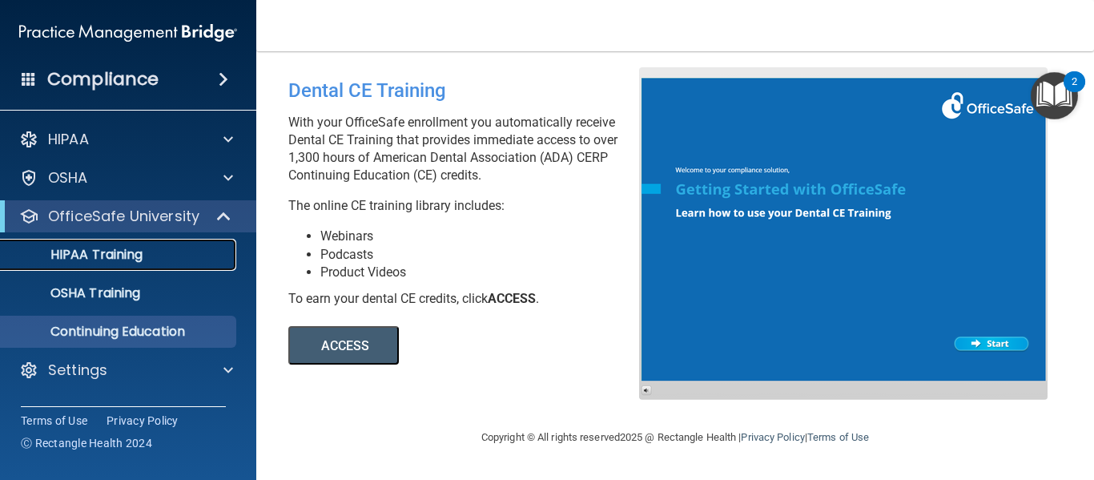
click at [129, 257] on p "HIPAA Training" at bounding box center [76, 255] width 132 height 16
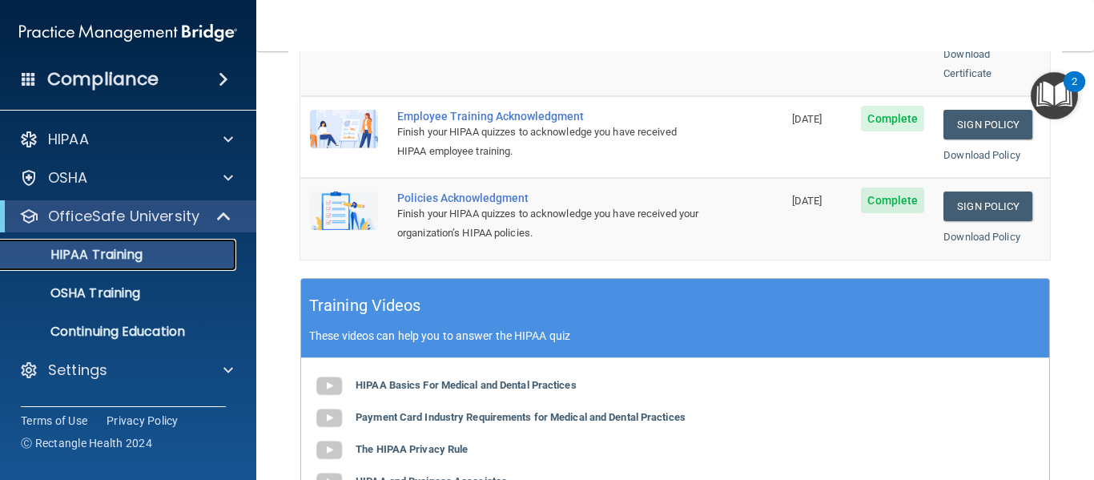
scroll to position [509, 0]
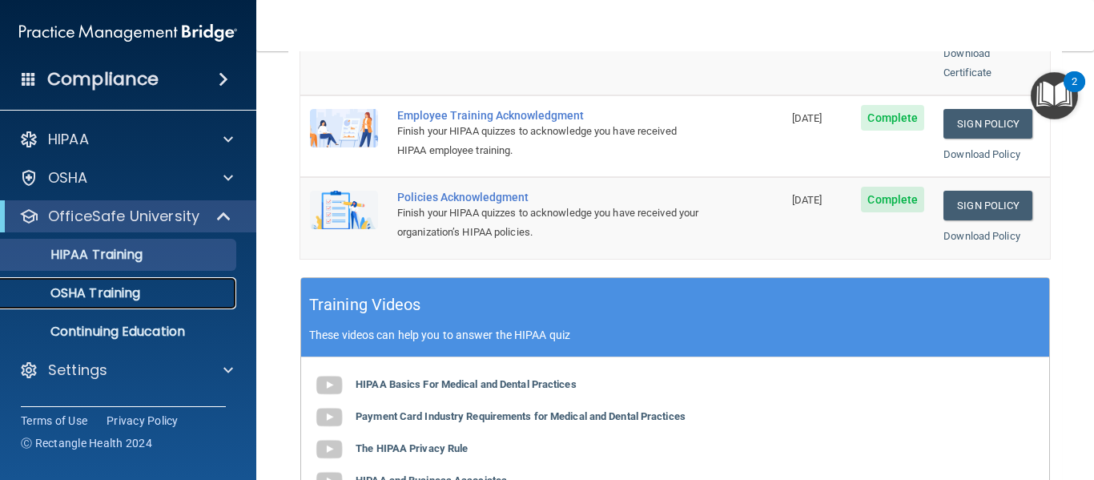
click at [103, 288] on p "OSHA Training" at bounding box center [75, 293] width 130 height 16
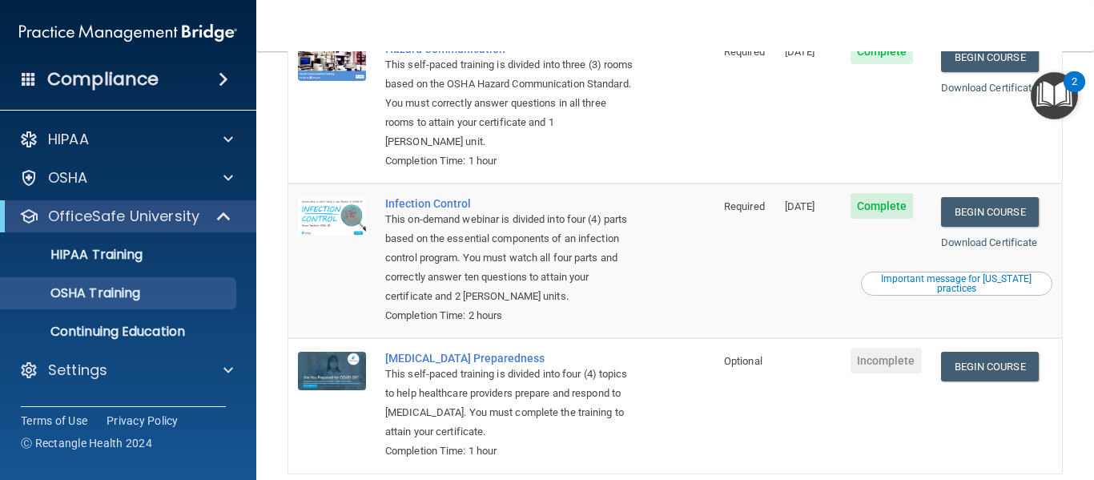
scroll to position [325, 0]
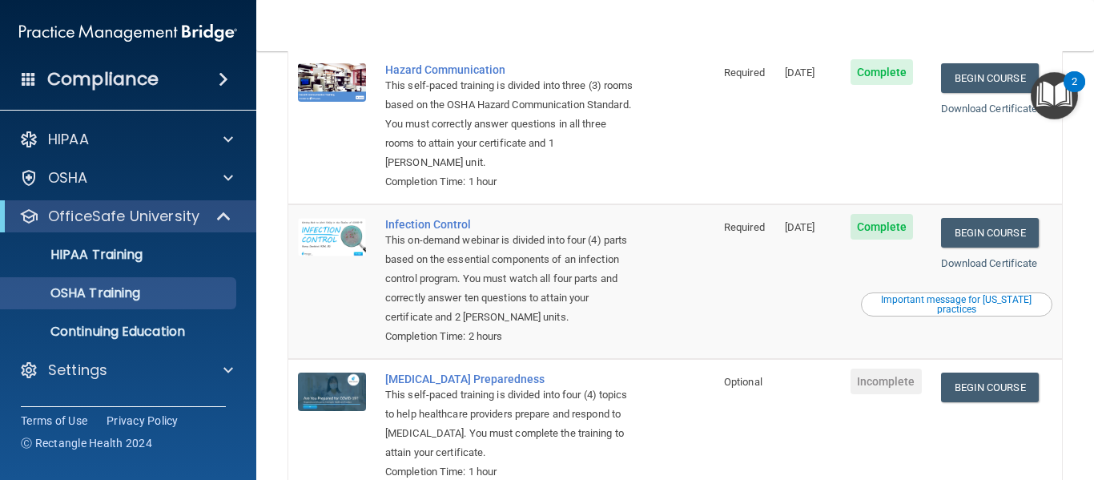
scroll to position [305, 0]
